Goal: Complete application form

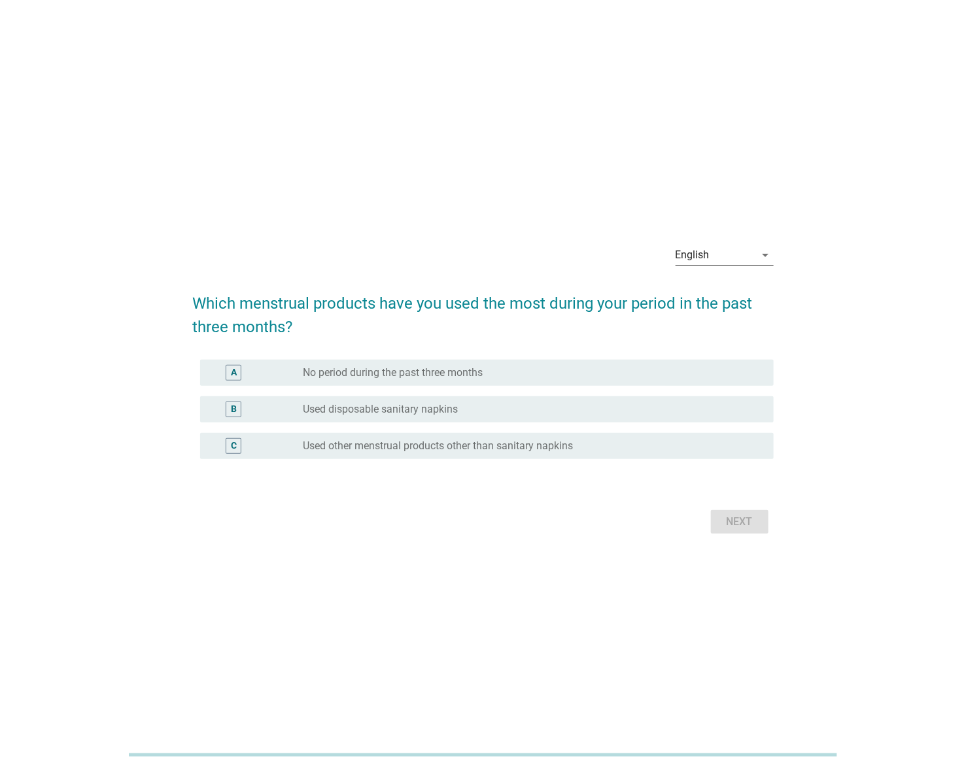
click at [758, 256] on icon "arrow_drop_down" at bounding box center [766, 255] width 16 height 16
click at [732, 294] on div "ภาษาไทย" at bounding box center [724, 297] width 77 height 16
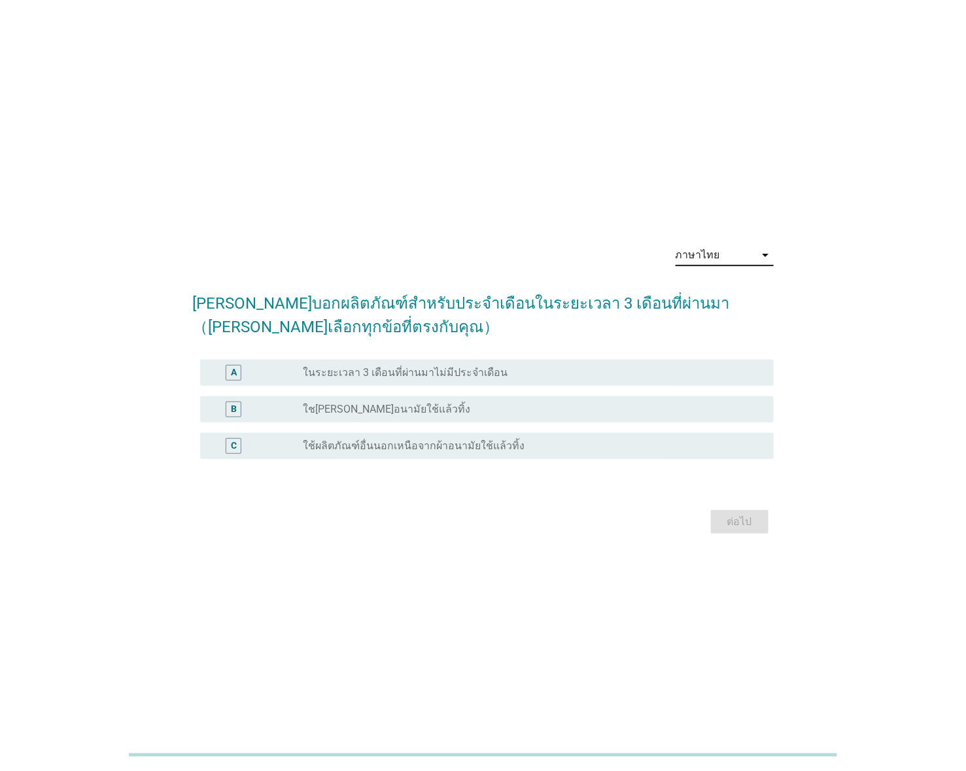
click at [473, 409] on div "radio_button_unchecked ใช[PERSON_NAME]อนามัยใช้แล้วทิ้ง" at bounding box center [528, 409] width 450 height 13
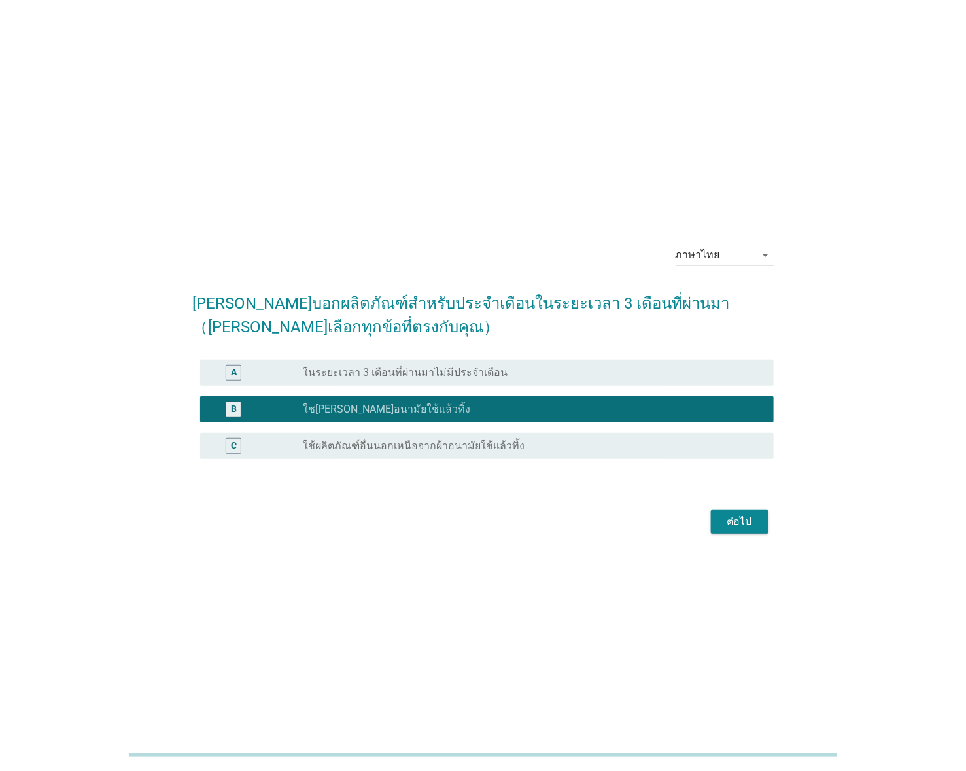
click at [744, 517] on div "ต่อไป" at bounding box center [739, 522] width 37 height 16
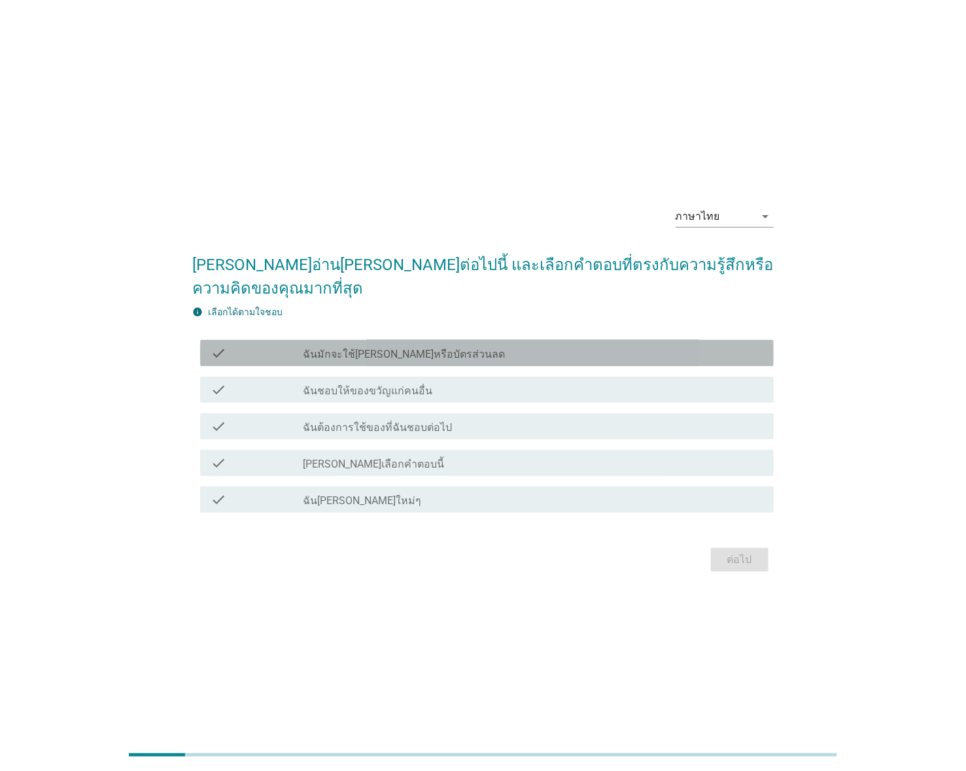
click at [477, 345] on div "check_box_outline_blank ฉันมักจะใช้[PERSON_NAME]หรือบัตรส่วนลด" at bounding box center [533, 353] width 460 height 16
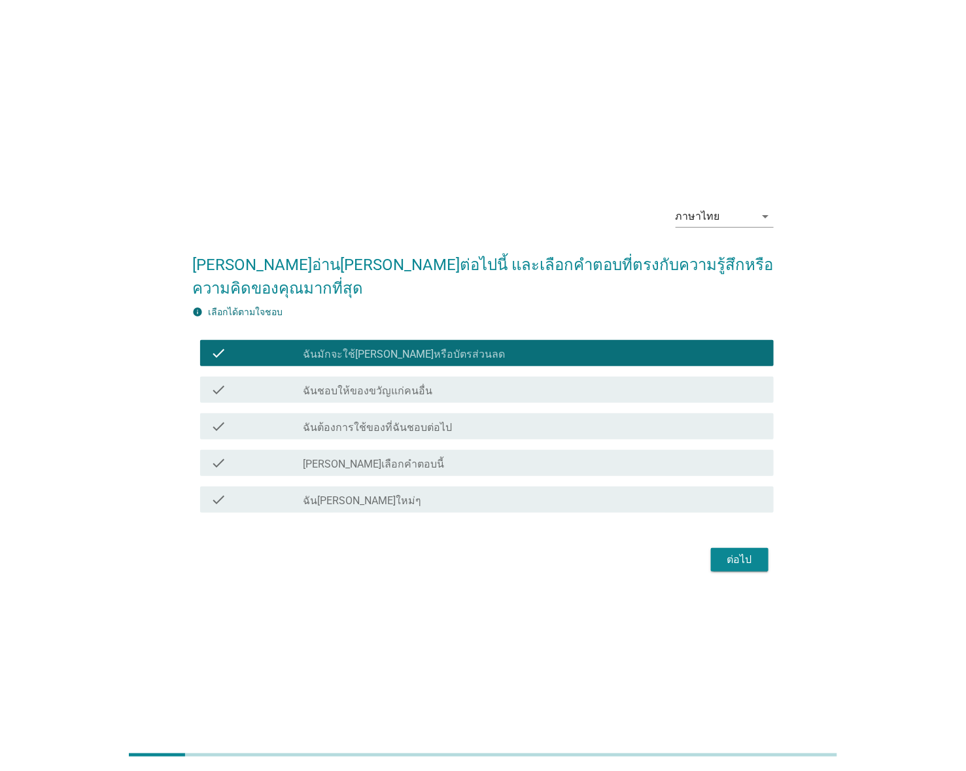
click at [475, 371] on div "check check_box_outline_blank ฉันชอบให้ของขวัญแก่คนอื่น" at bounding box center [482, 389] width 581 height 37
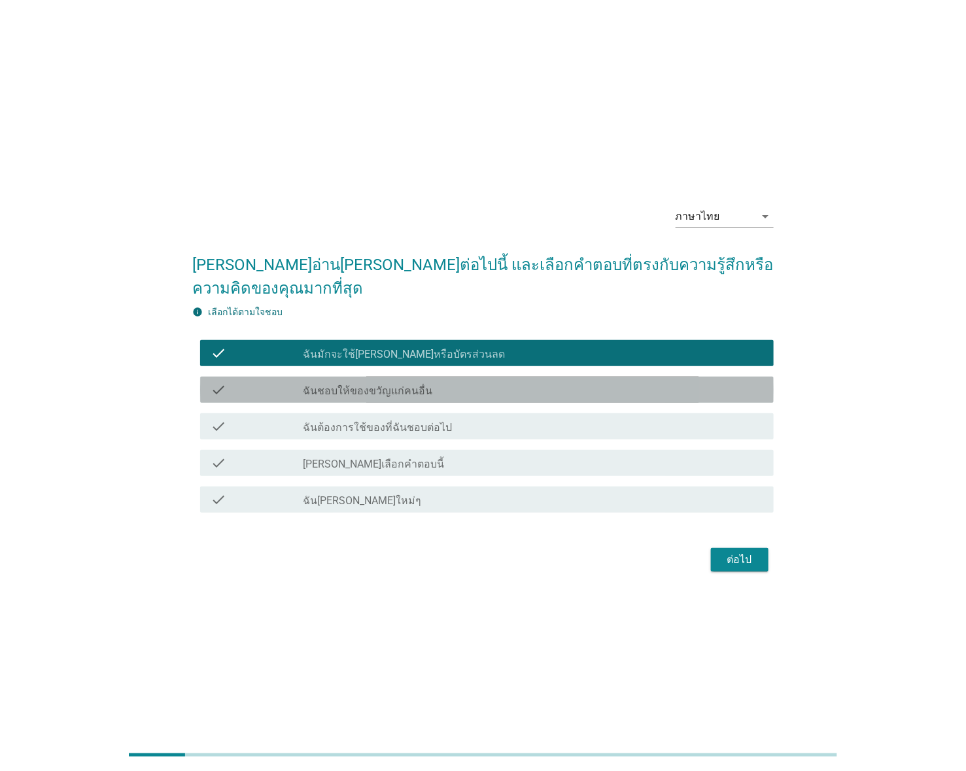
click at [465, 383] on div "check_box_outline_blank ฉันชอบให้ของขวัญแก่คนอื่น" at bounding box center [533, 390] width 460 height 16
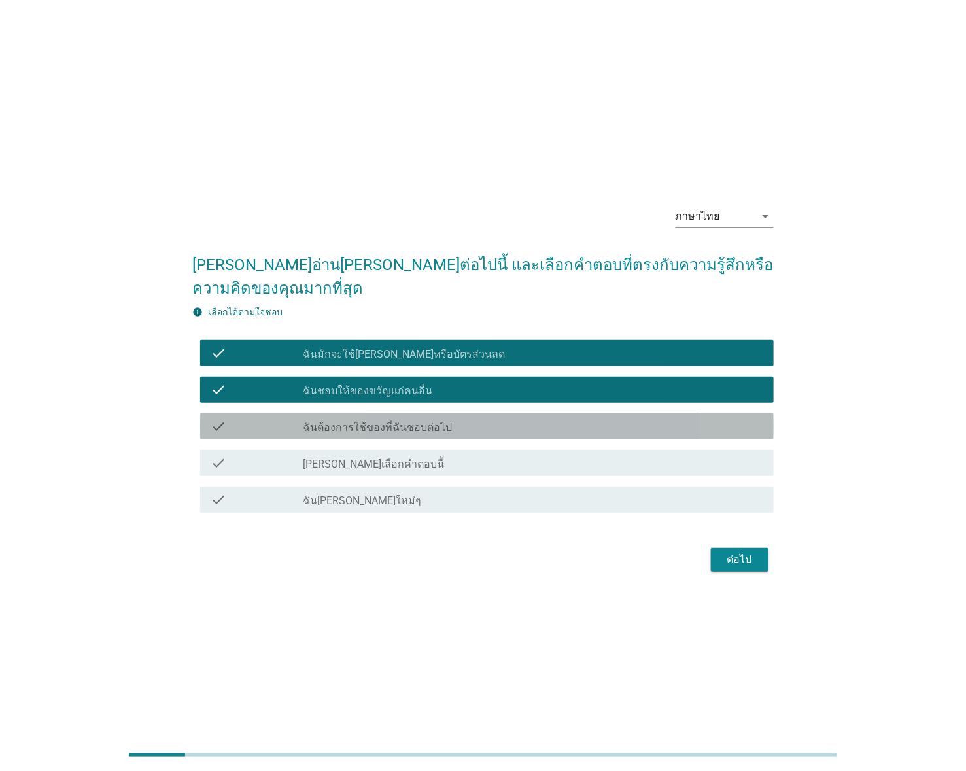
click at [445, 418] on div "check_box_outline_blank ฉันต้องการใช้ของที่ฉันชอบต่อไป" at bounding box center [533, 426] width 460 height 16
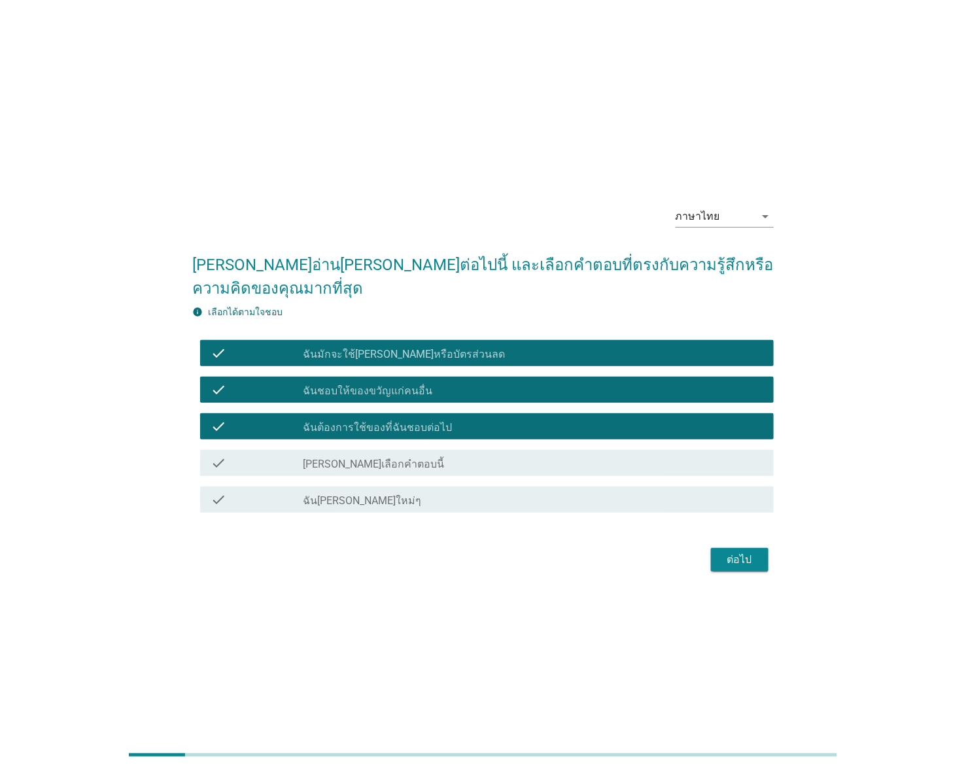
click at [589, 492] on div "check_box_outline_blank ฉัน[PERSON_NAME]ใหม่ๆ" at bounding box center [533, 500] width 460 height 16
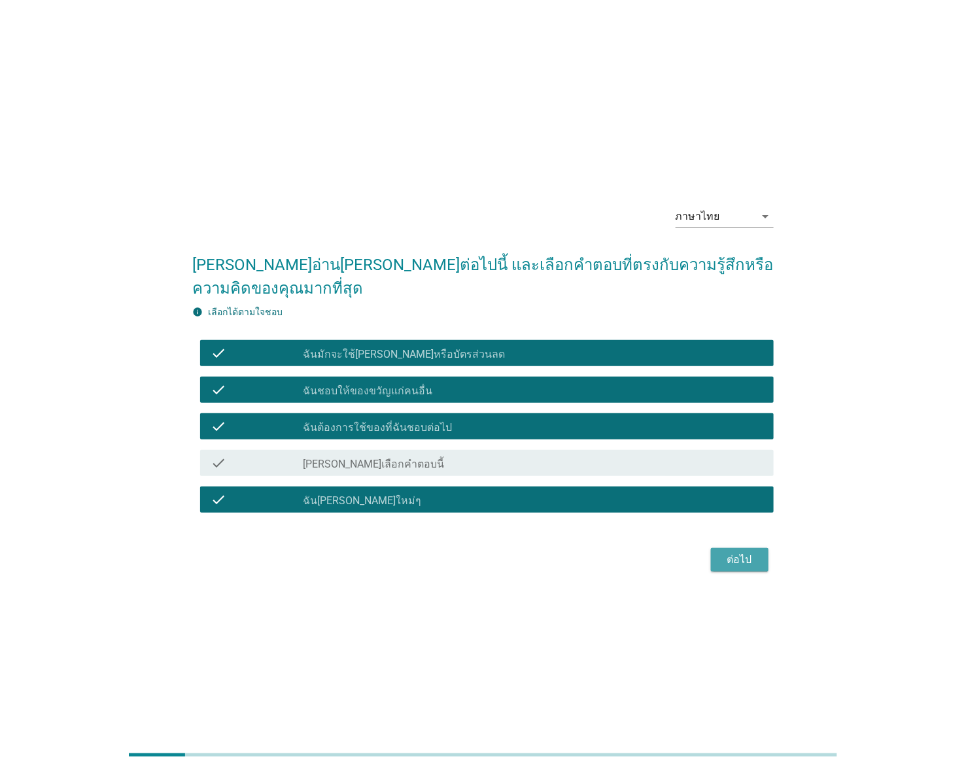
click at [734, 552] on div "ต่อไป" at bounding box center [739, 560] width 37 height 16
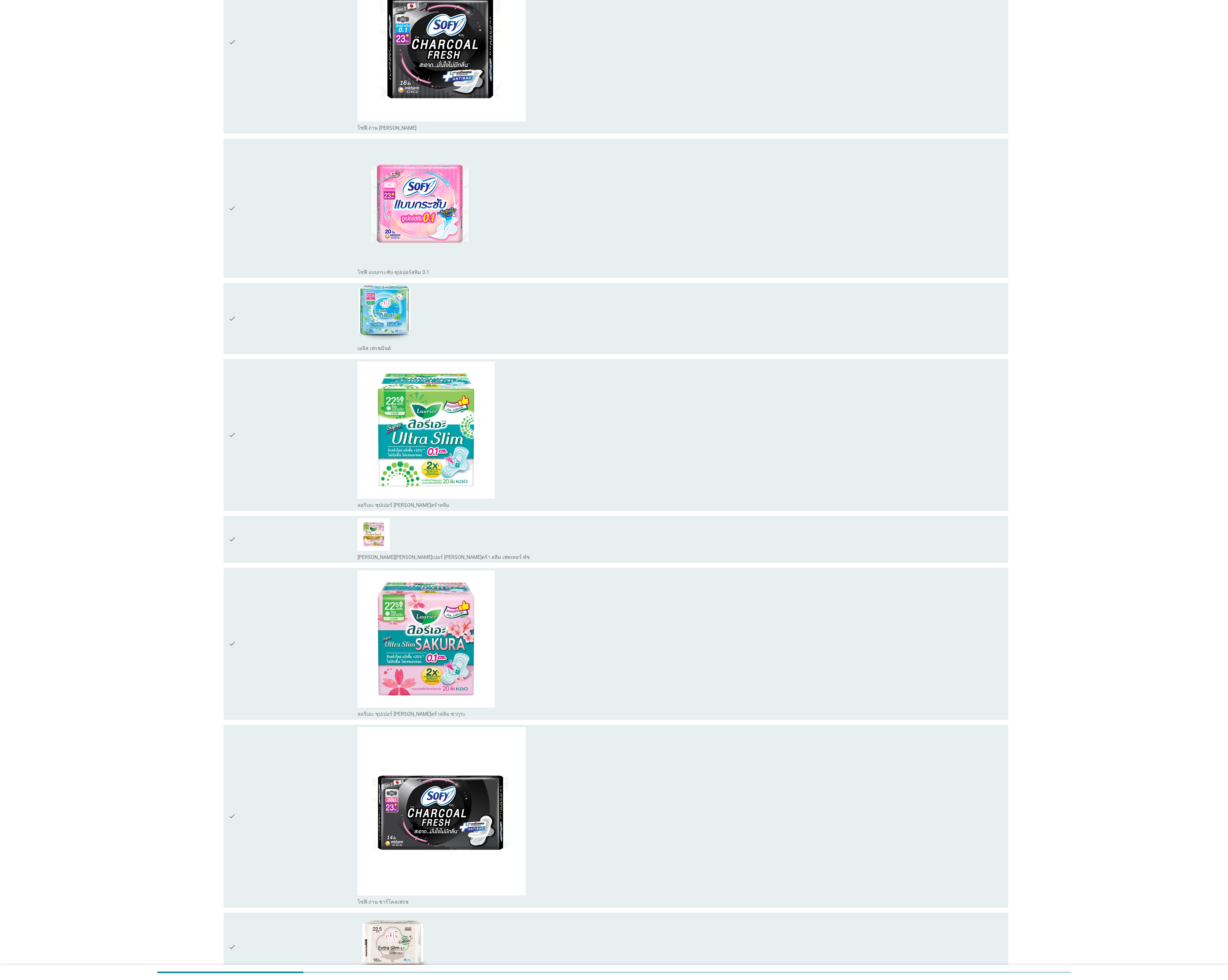
scroll to position [753, 0]
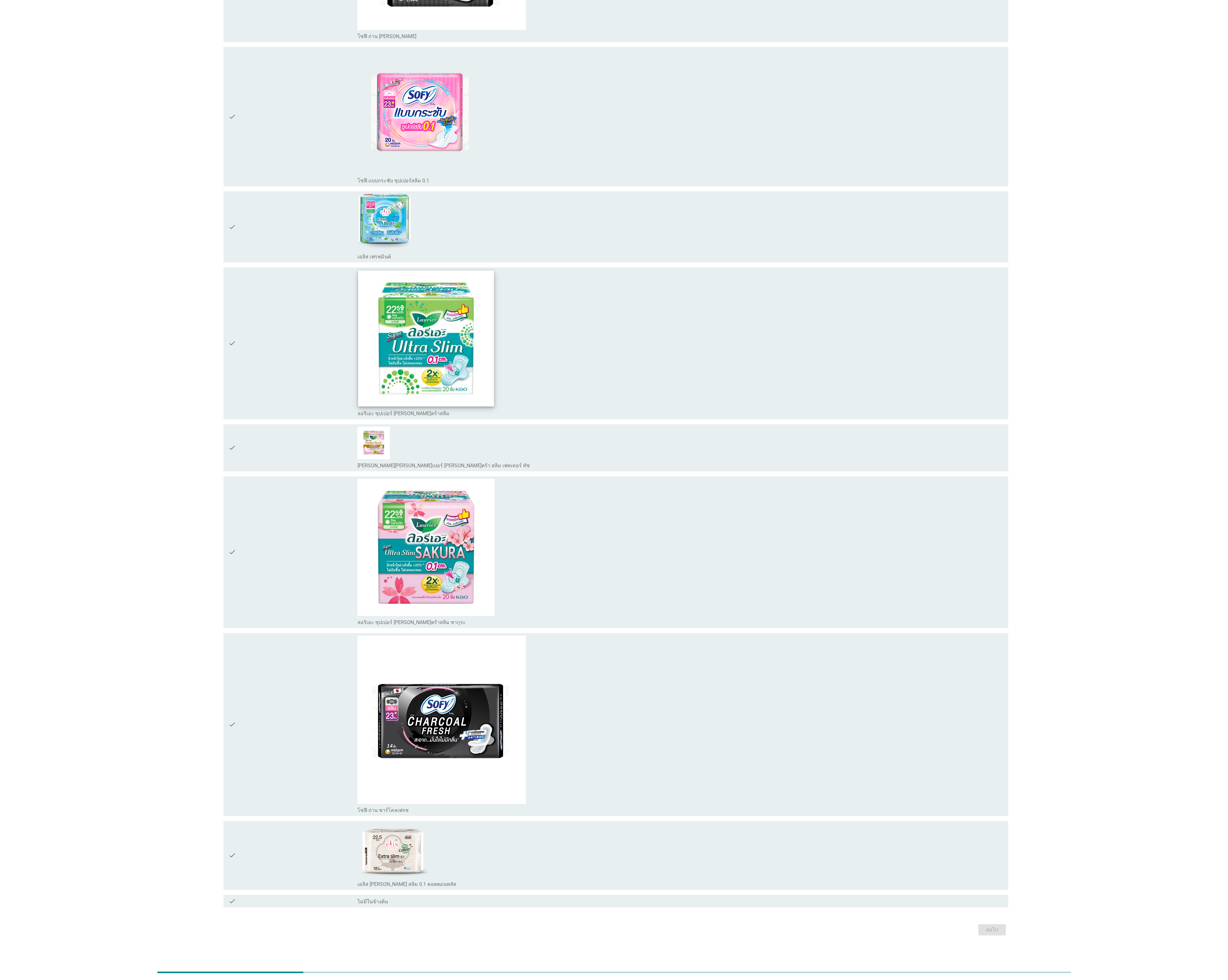
click at [460, 365] on img at bounding box center [426, 338] width 136 height 136
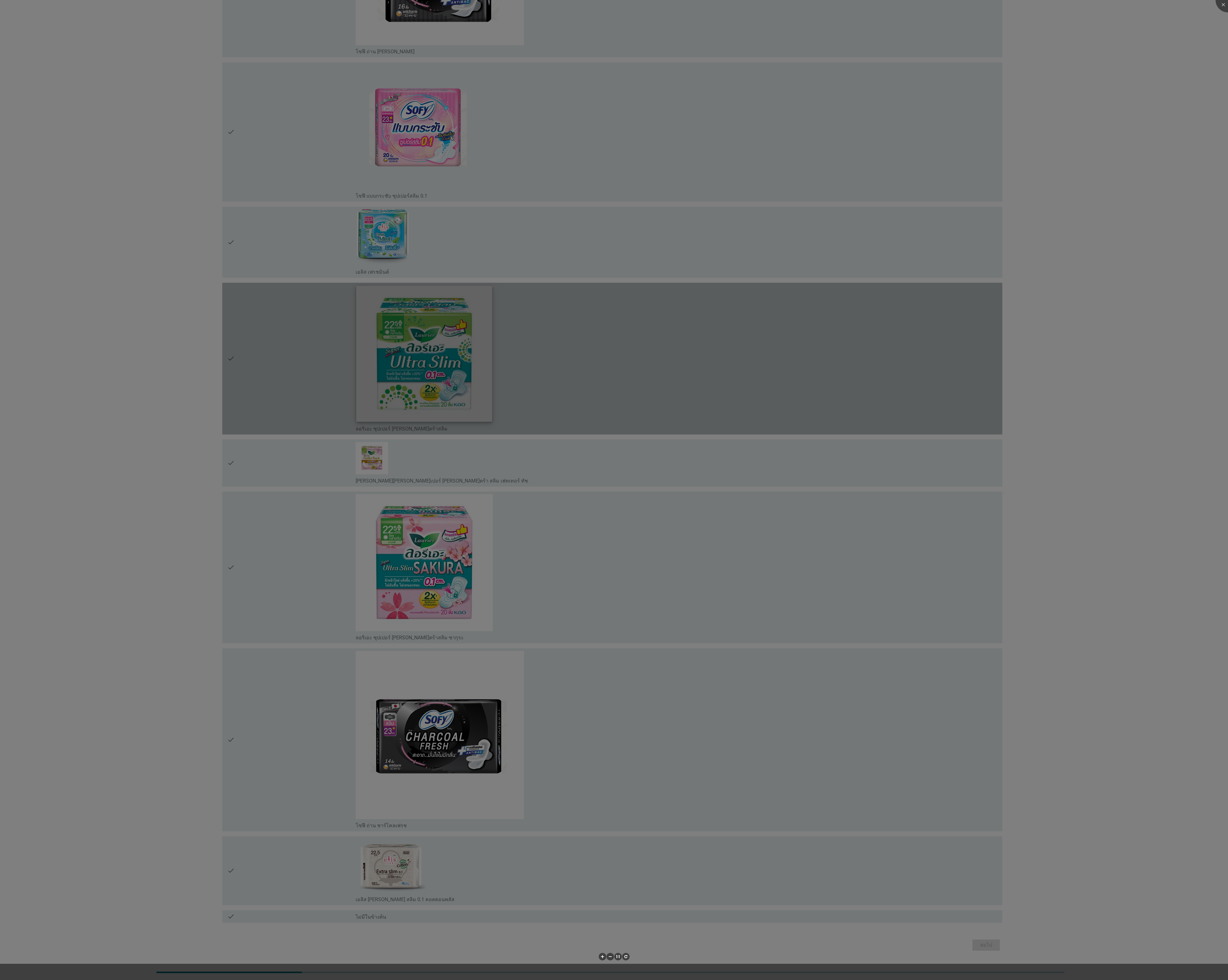
scroll to position [738, 0]
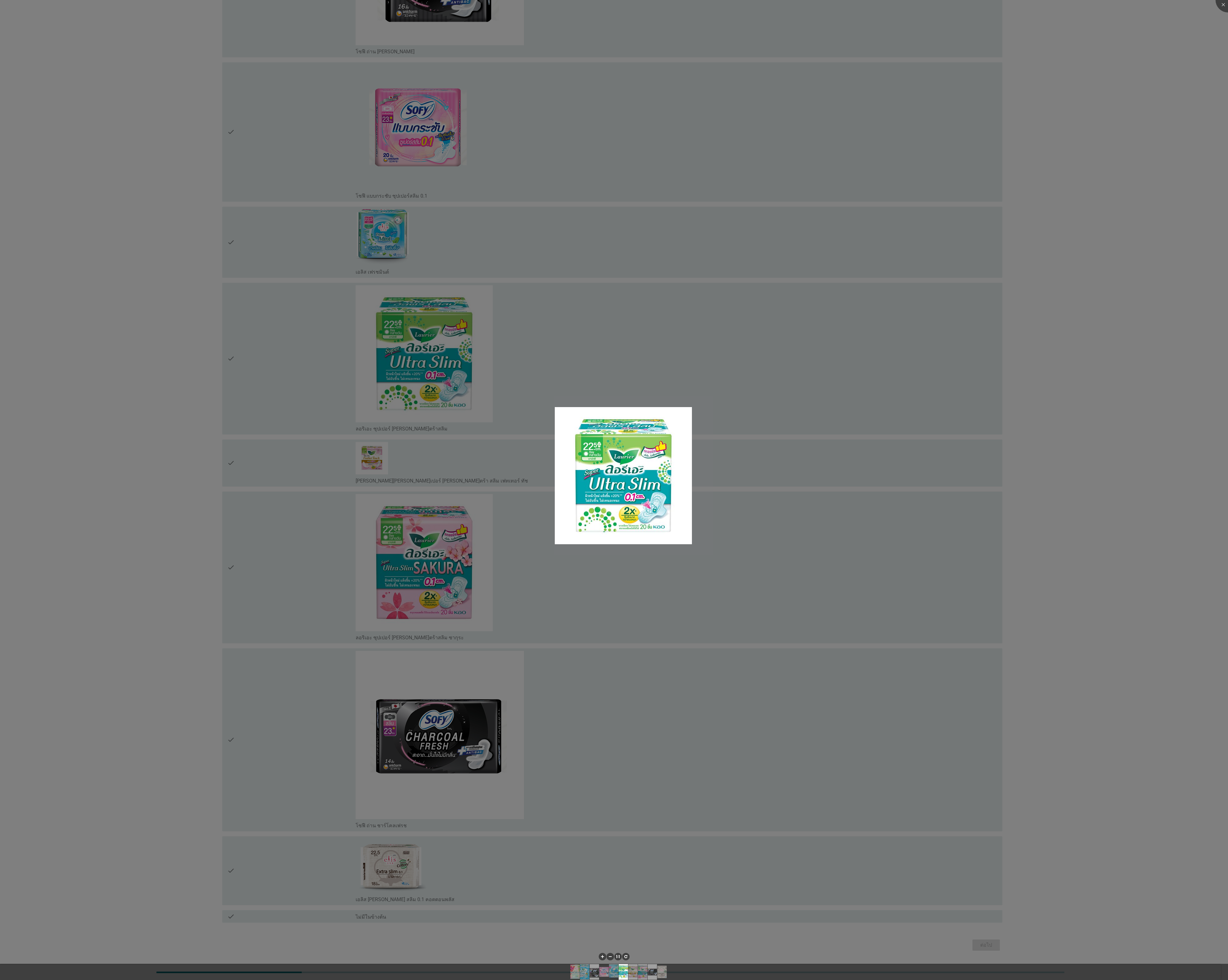
click at [460, 367] on div at bounding box center [614, 490] width 1228 height 980
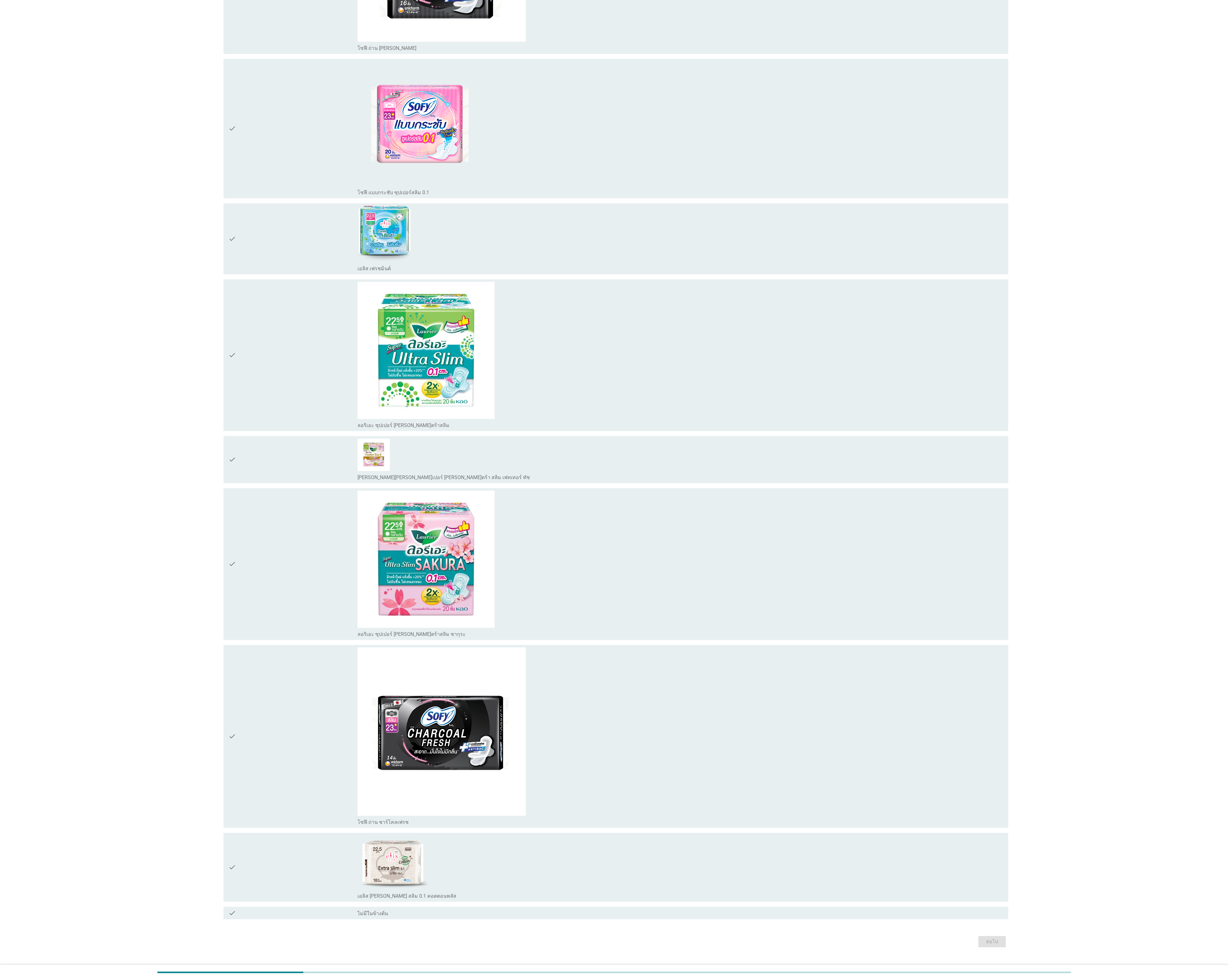
click at [228, 229] on icon "check" at bounding box center [232, 239] width 8 height 66
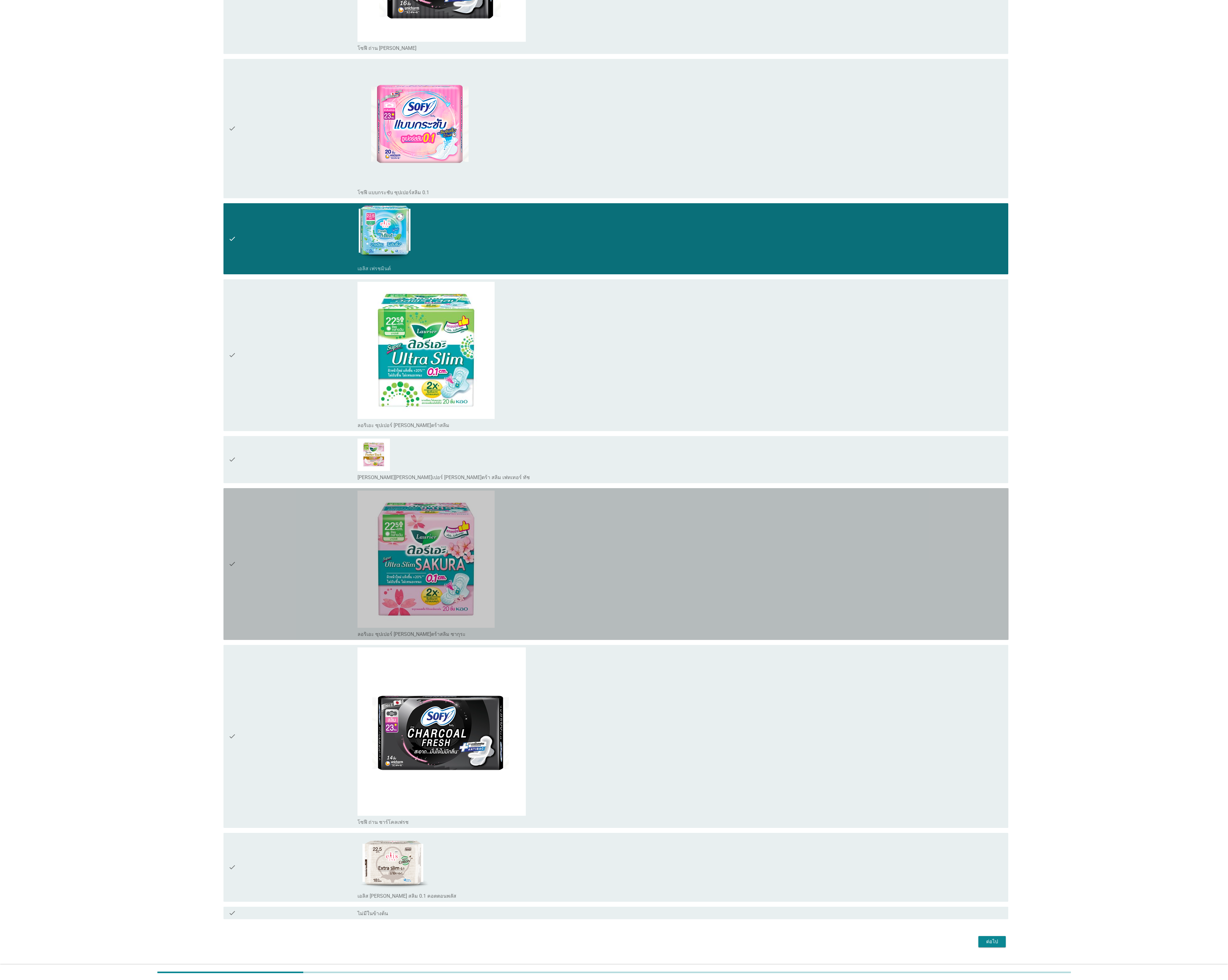
click at [257, 367] on div "check" at bounding box center [293, 564] width 129 height 147
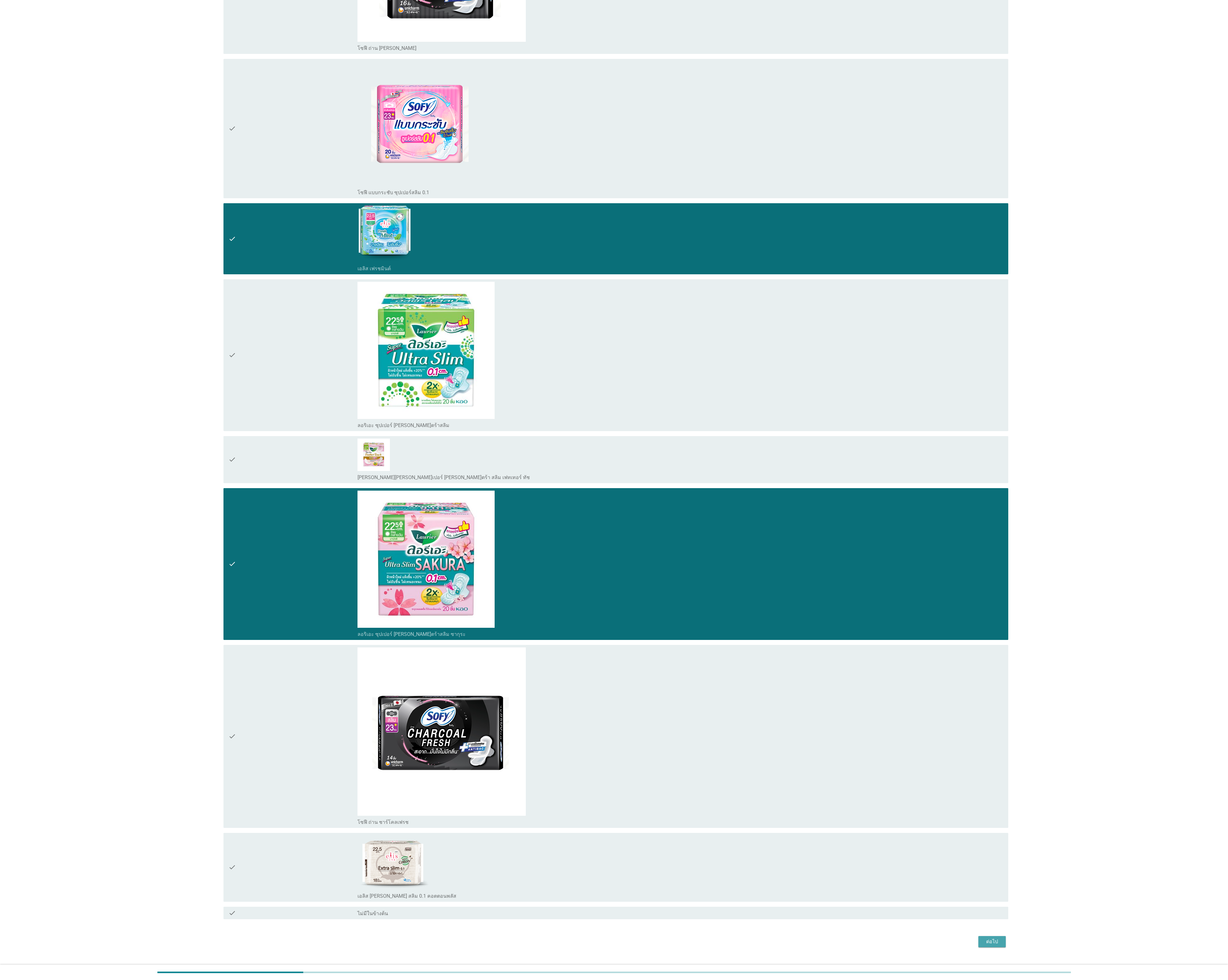
click at [460, 367] on div "ต่อไป" at bounding box center [992, 941] width 18 height 8
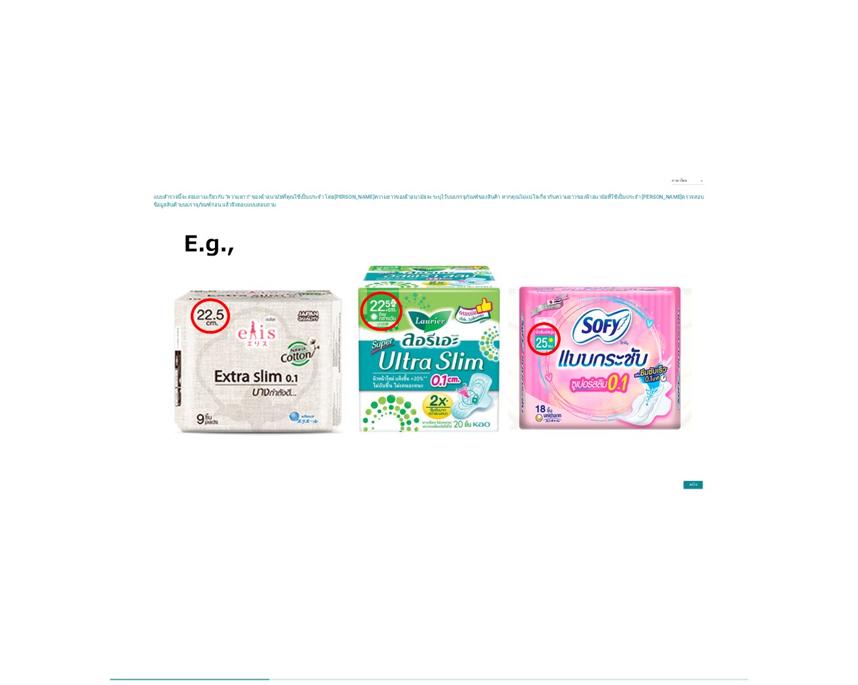
scroll to position [0, 0]
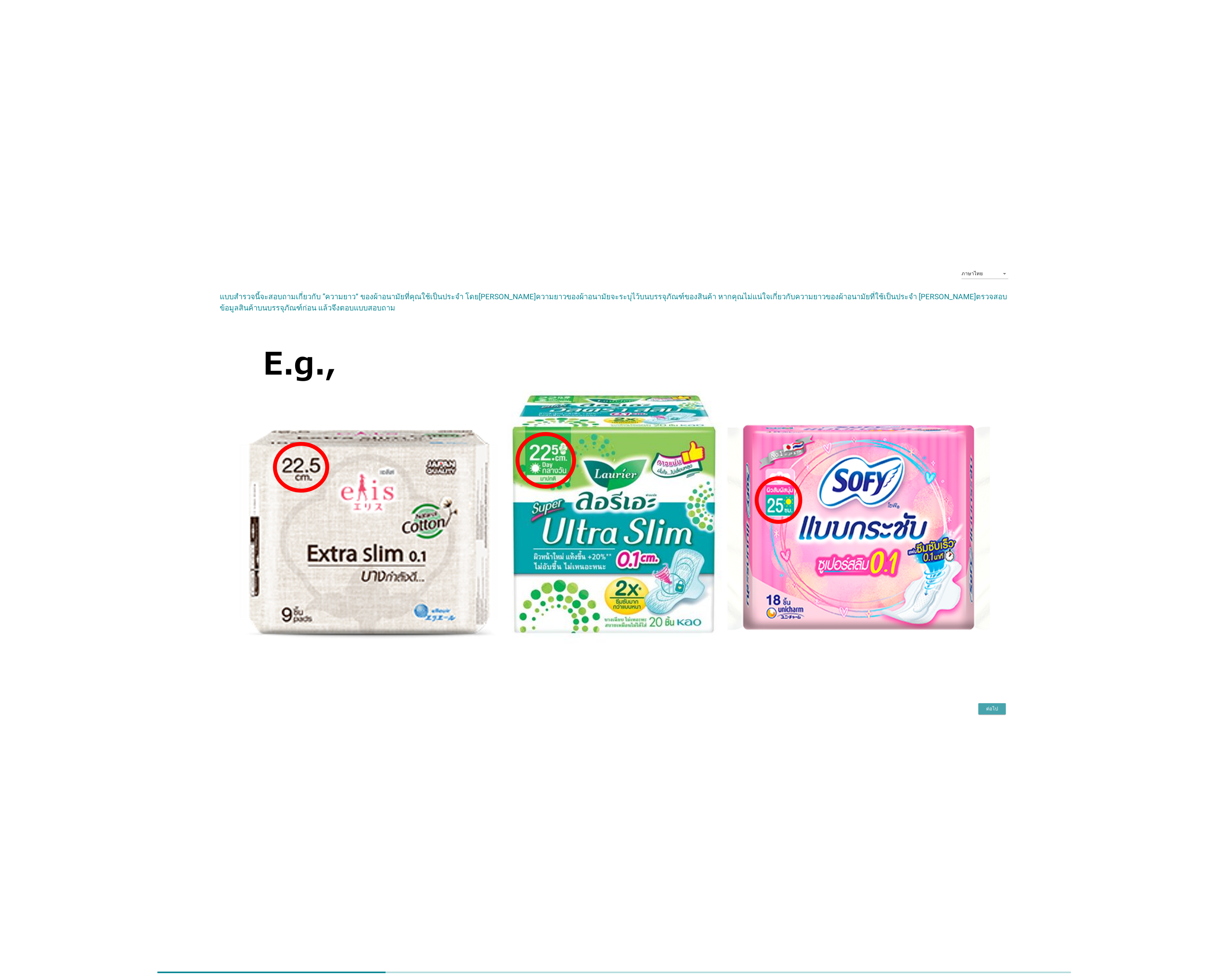
click at [460, 367] on div "ต่อไป" at bounding box center [992, 709] width 18 height 8
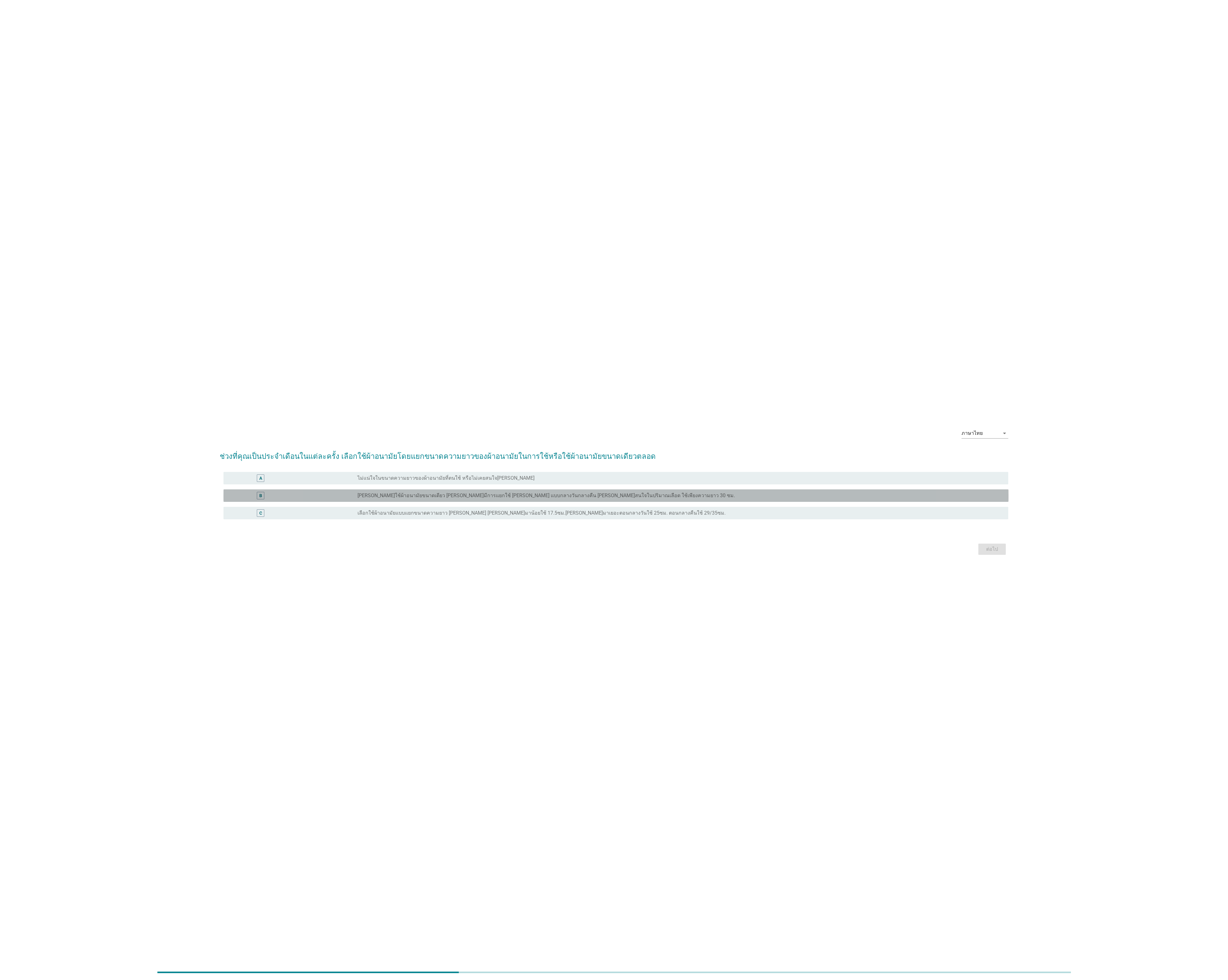
click at [361, 367] on label "[PERSON_NAME]ใช้ผ้าอนามัยขนาดเดียว [PERSON_NAME]มีการแยกใช้ [PERSON_NAME] แบบกล…" at bounding box center [546, 495] width 378 height 6
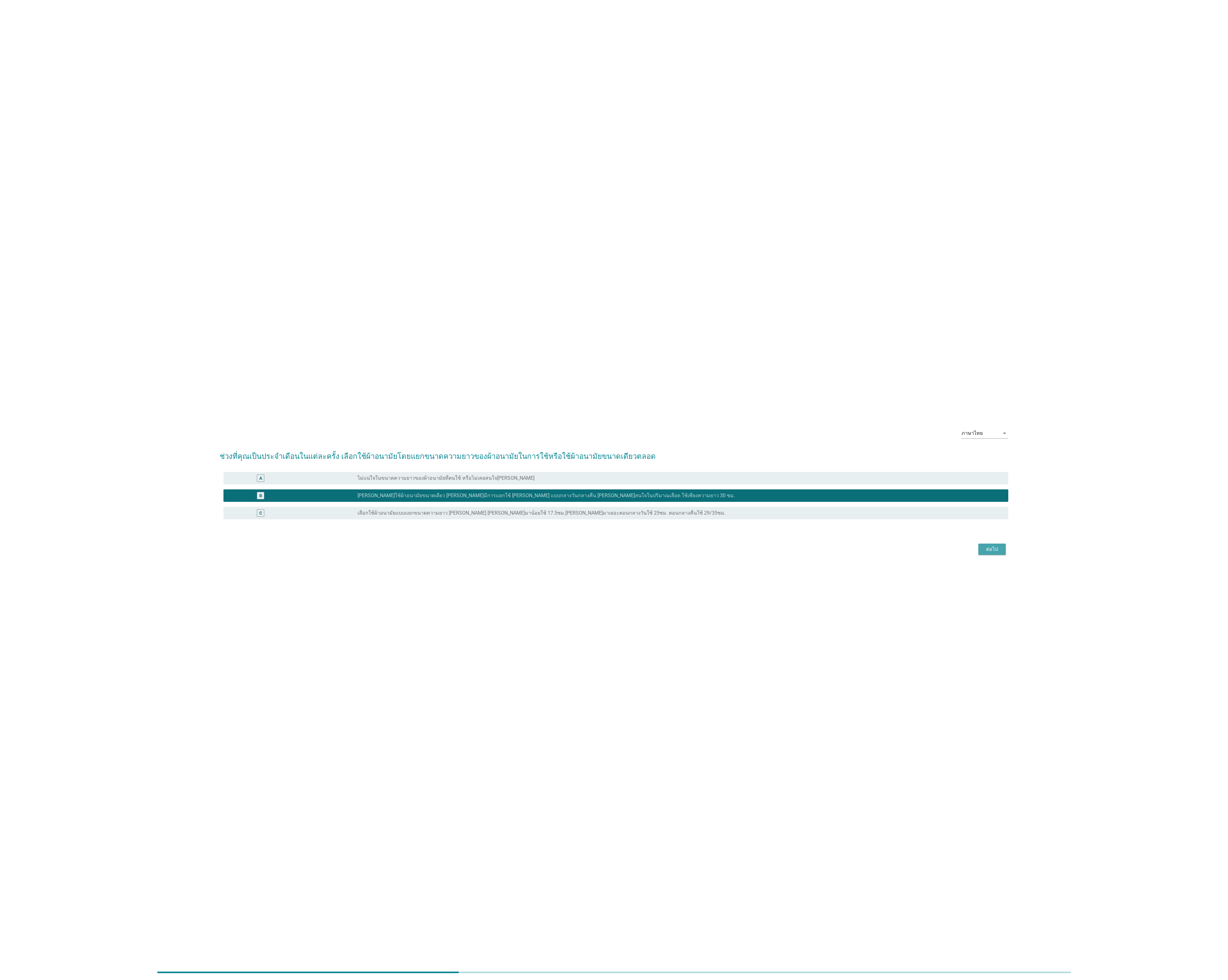
click at [460, 367] on div "ต่อไป" at bounding box center [992, 549] width 18 height 8
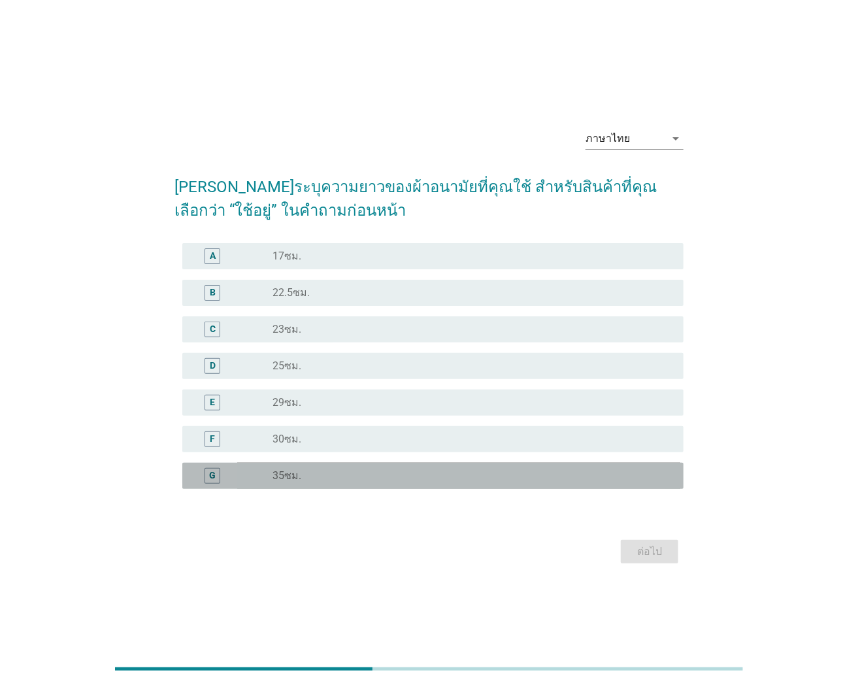
click at [298, 473] on label "35ซม." at bounding box center [287, 475] width 29 height 13
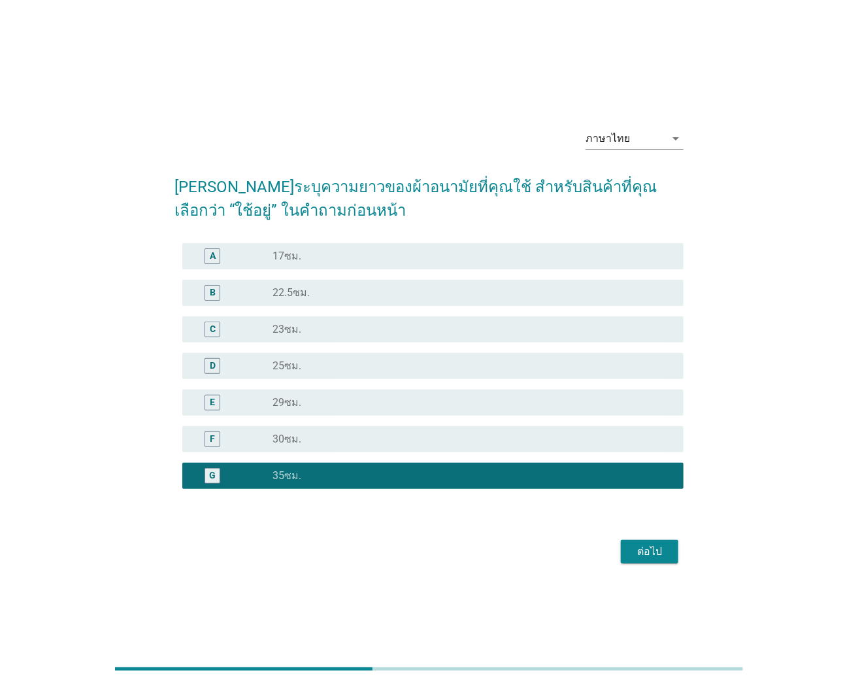
click at [658, 552] on div "ต่อไป" at bounding box center [650, 552] width 37 height 16
